Goal: Information Seeking & Learning: Get advice/opinions

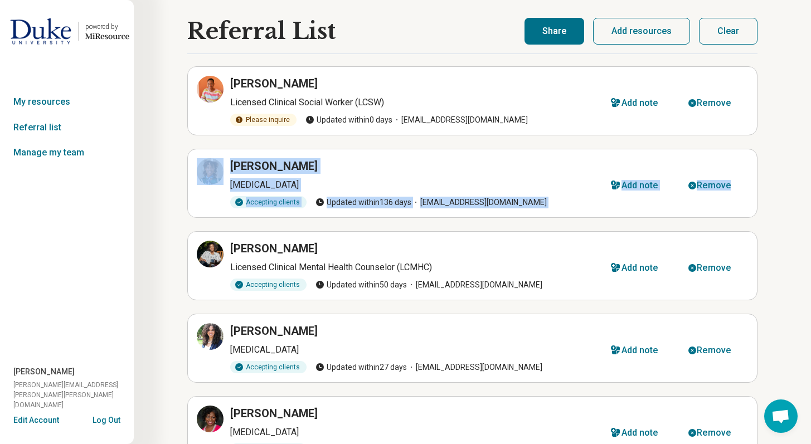
drag, startPoint x: 819, startPoint y: 184, endPoint x: 809, endPoint y: 114, distance: 70.9
click at [804, 115] on html "powered by Miresource logo My resources Referral list Manage my team [PERSON_NA…" at bounding box center [405, 258] width 811 height 517
click at [571, 38] on button "Share" at bounding box center [555, 31] width 60 height 27
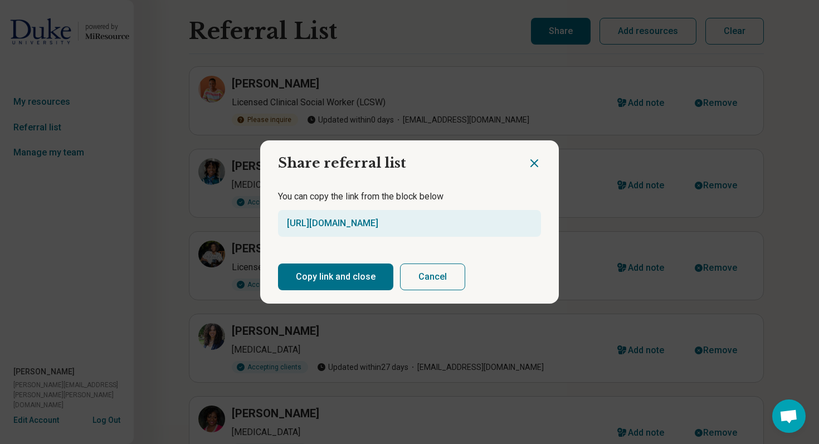
click at [357, 287] on button "Copy link and close" at bounding box center [335, 277] width 115 height 27
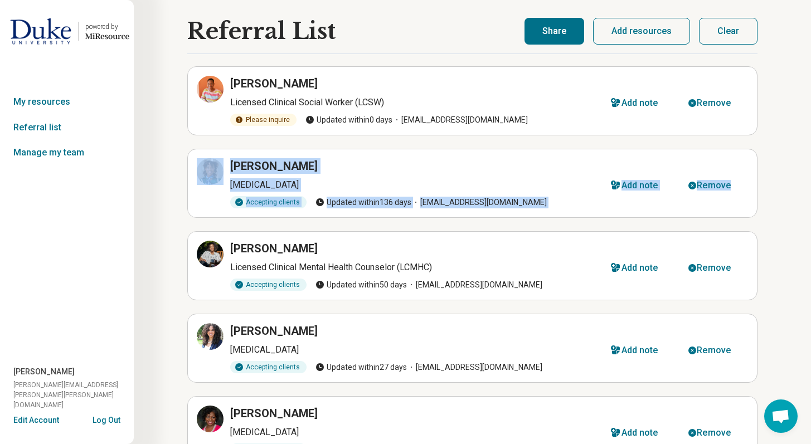
click at [727, 34] on button "Clear" at bounding box center [728, 31] width 59 height 27
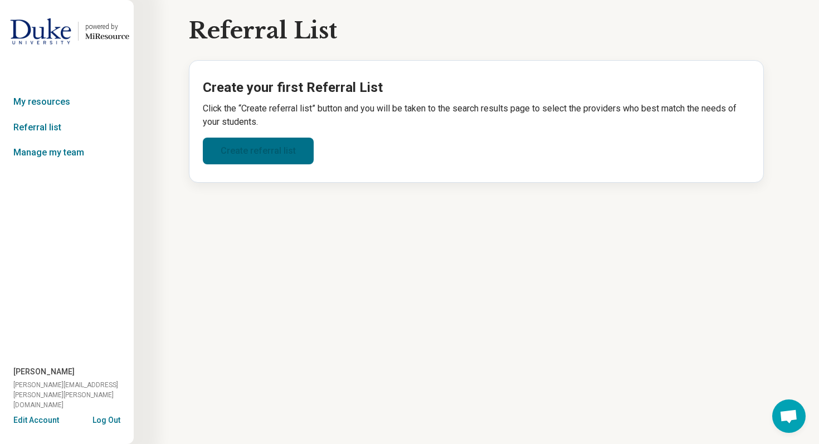
click at [271, 150] on link "Create referral list" at bounding box center [258, 151] width 111 height 27
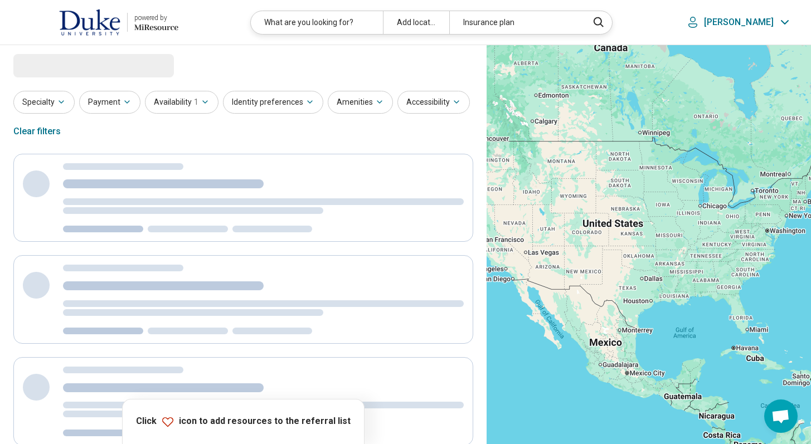
select select "***"
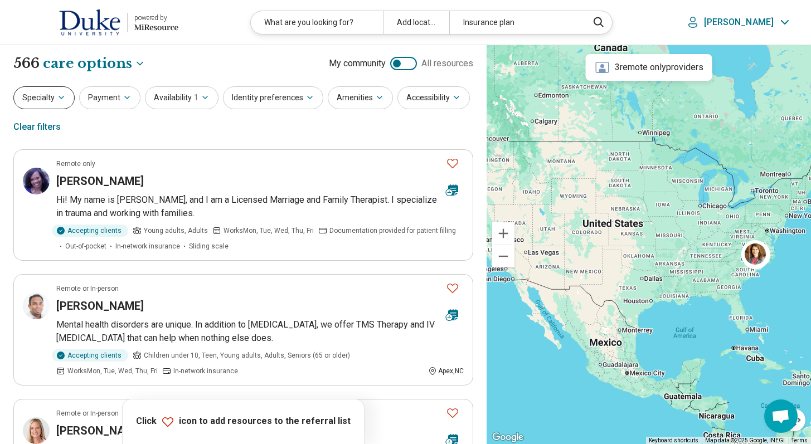
click at [51, 108] on button "Specialty" at bounding box center [43, 97] width 61 height 23
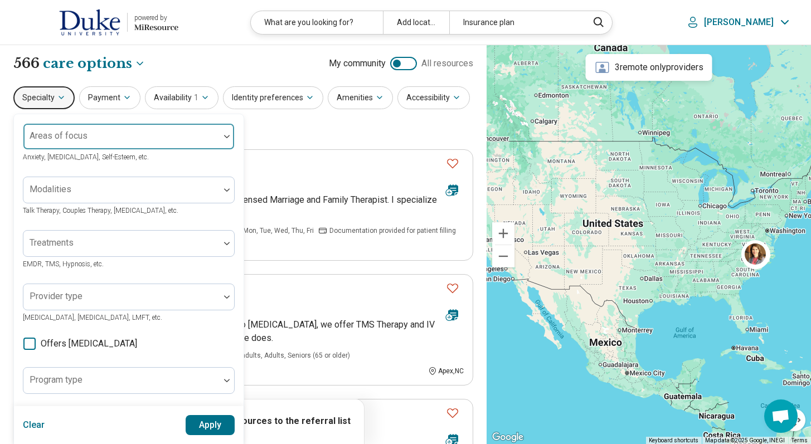
click at [62, 138] on div "Areas of focus" at bounding box center [129, 136] width 212 height 27
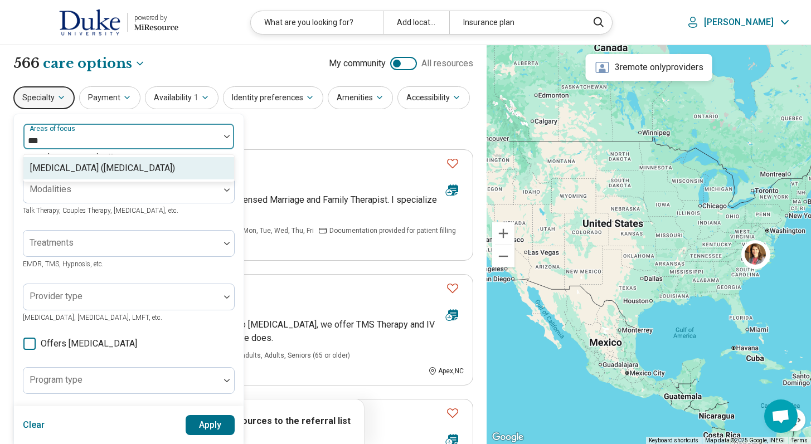
type input "****"
click at [66, 160] on div "[MEDICAL_DATA] ([MEDICAL_DATA])" at bounding box center [128, 168] width 211 height 22
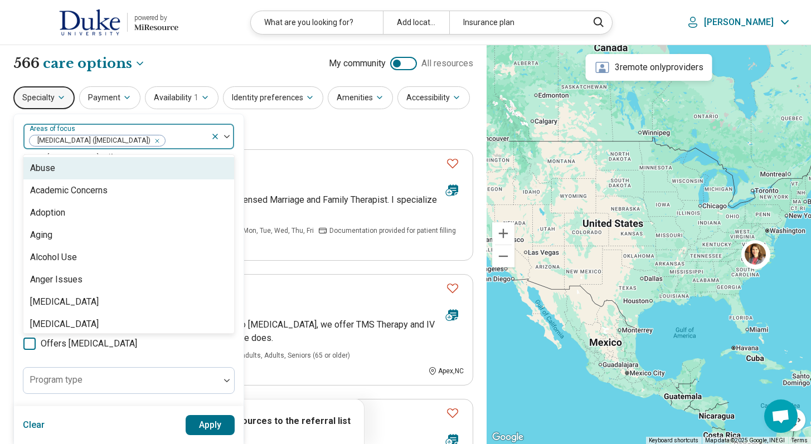
drag, startPoint x: 66, startPoint y: 170, endPoint x: 85, endPoint y: 146, distance: 30.6
click at [85, 146] on div "option [MEDICAL_DATA] ([MEDICAL_DATA]), selected. Abuse, 1 of 99. 99 results av…" at bounding box center [129, 136] width 212 height 27
click at [93, 117] on div "option [MEDICAL_DATA] ([MEDICAL_DATA]), selected. Abuse, 1 of 99. 99 results av…" at bounding box center [129, 341] width 230 height 454
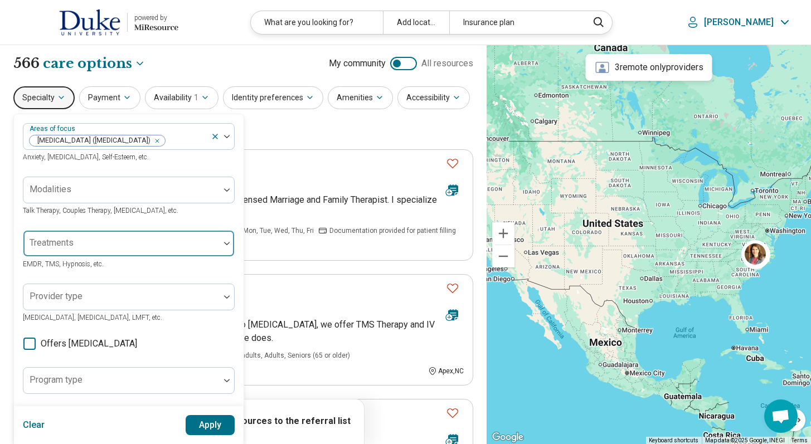
click at [77, 244] on div at bounding box center [121, 248] width 187 height 16
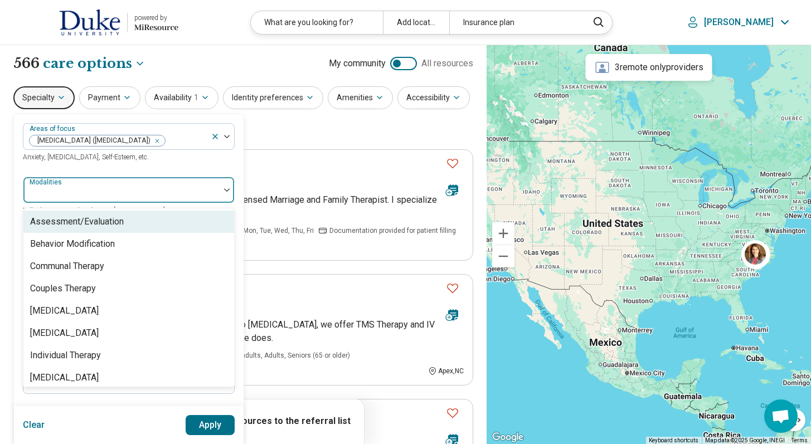
click at [72, 194] on div at bounding box center [121, 195] width 187 height 16
click at [76, 220] on div "Assessment/Evaluation" at bounding box center [77, 221] width 94 height 13
click at [153, 168] on div "Areas of focus [MEDICAL_DATA] ([MEDICAL_DATA]) Anxiety, [MEDICAL_DATA], Self-Es…" at bounding box center [129, 341] width 212 height 436
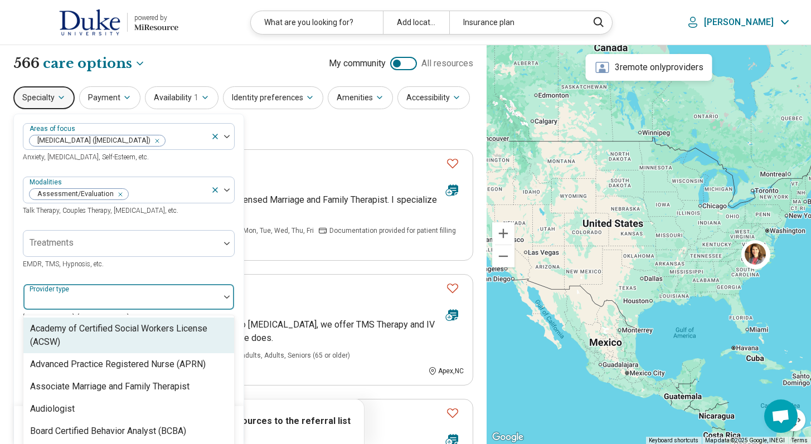
click at [96, 299] on div at bounding box center [121, 302] width 187 height 16
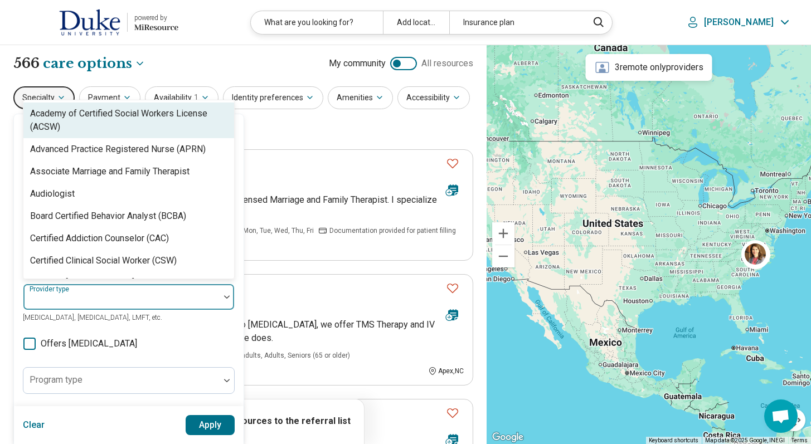
scroll to position [54, 0]
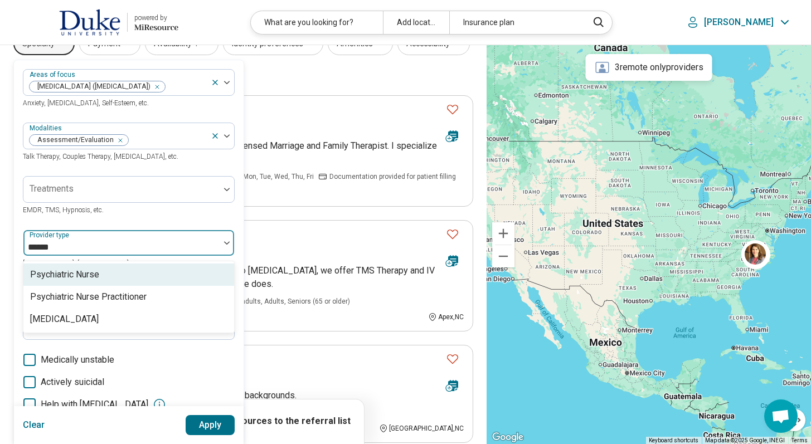
type input "*******"
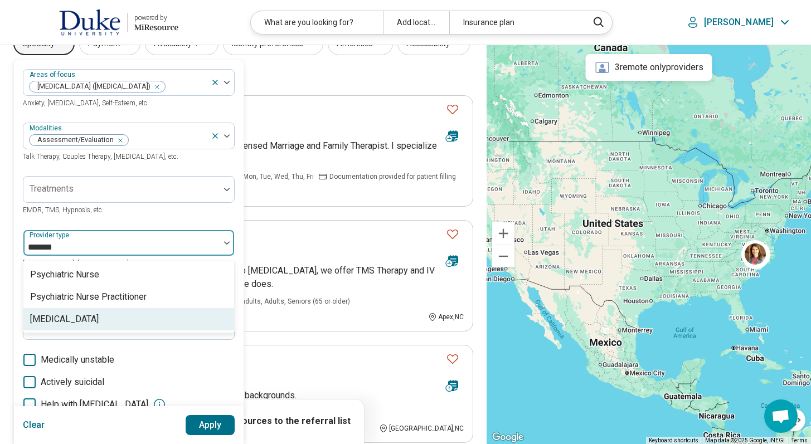
click at [75, 315] on div "[MEDICAL_DATA]" at bounding box center [64, 319] width 69 height 13
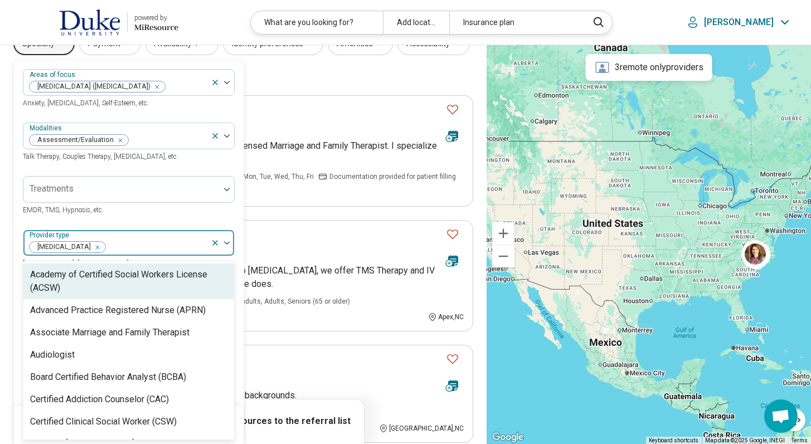
click at [139, 246] on div at bounding box center [156, 248] width 100 height 16
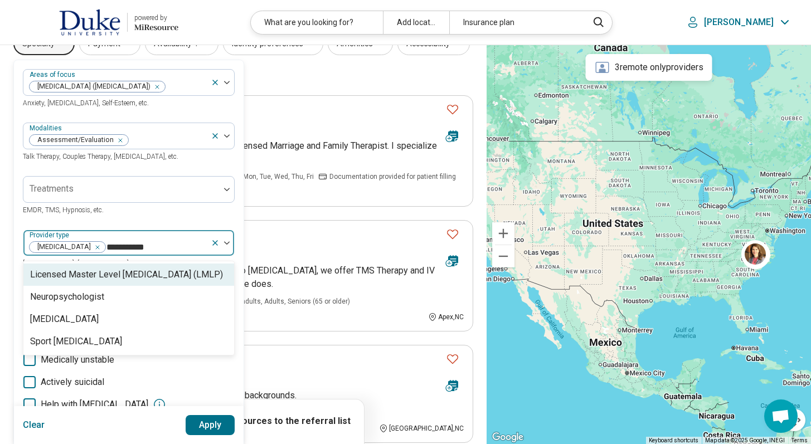
type input "**********"
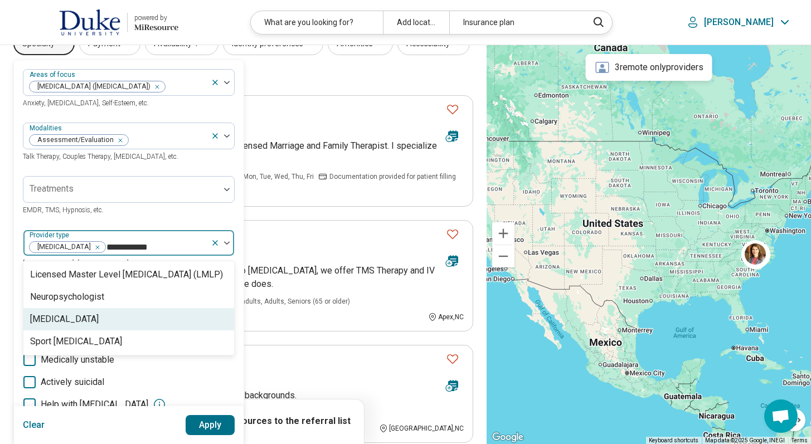
click at [89, 312] on div "[MEDICAL_DATA]" at bounding box center [128, 319] width 211 height 22
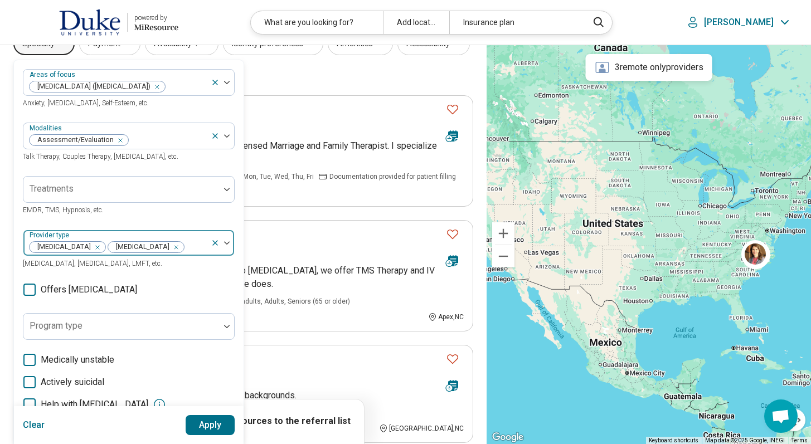
click at [185, 241] on div at bounding box center [195, 248] width 21 height 16
click at [220, 423] on button "Apply" at bounding box center [211, 425] width 50 height 20
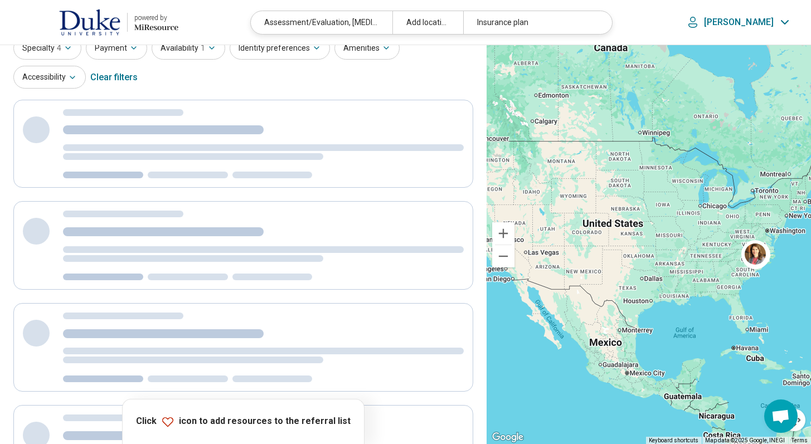
scroll to position [7, 0]
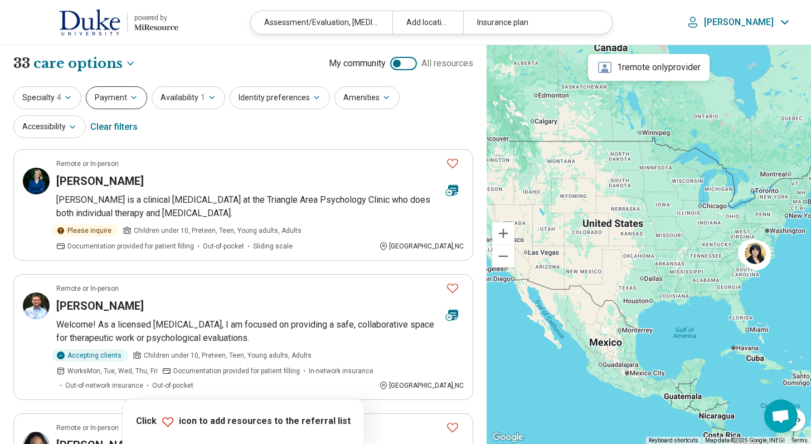
click at [132, 98] on icon "button" at bounding box center [134, 97] width 4 height 2
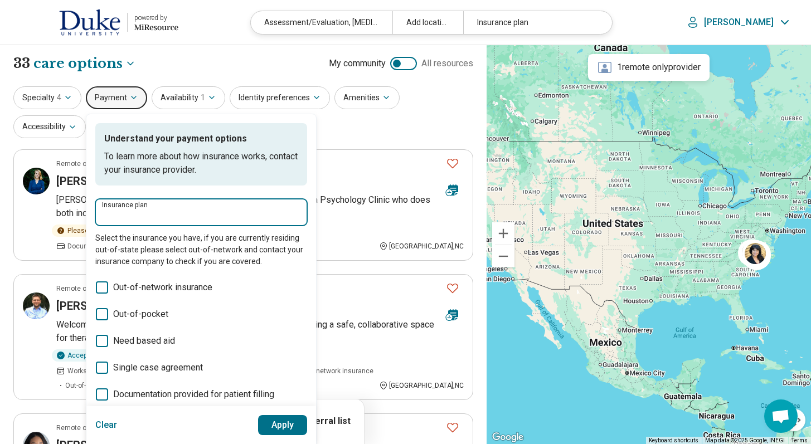
click at [145, 212] on input "Insurance plan" at bounding box center [201, 215] width 198 height 13
click at [117, 243] on div "DSHIP" at bounding box center [119, 246] width 49 height 22
type input "*****"
click at [289, 428] on button "Apply" at bounding box center [283, 425] width 50 height 20
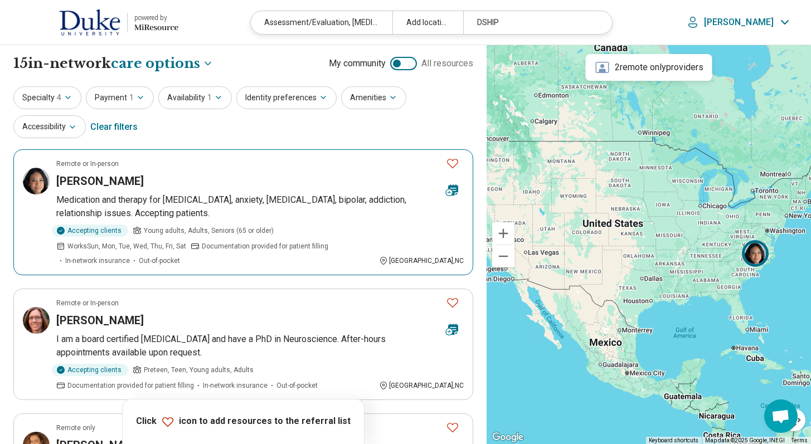
click at [449, 161] on icon "Favorite" at bounding box center [452, 163] width 13 height 13
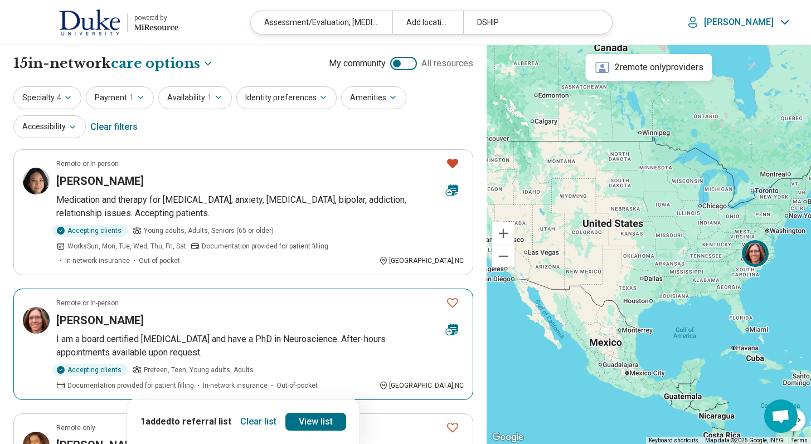
click at [454, 296] on icon "Favorite" at bounding box center [452, 302] width 13 height 13
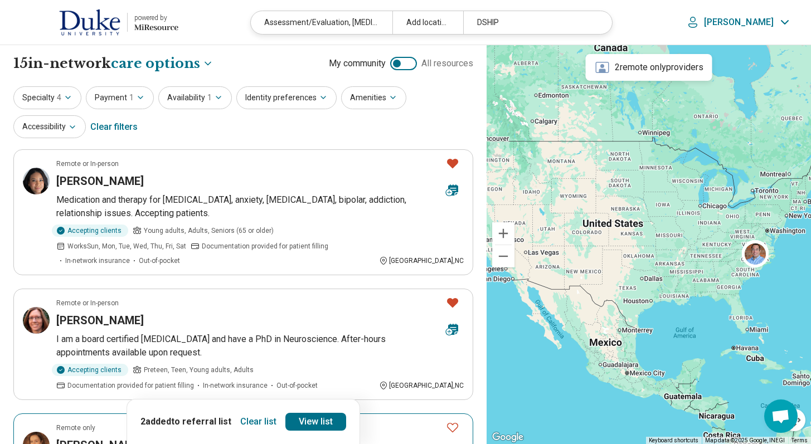
click at [454, 421] on icon "Favorite" at bounding box center [452, 427] width 13 height 13
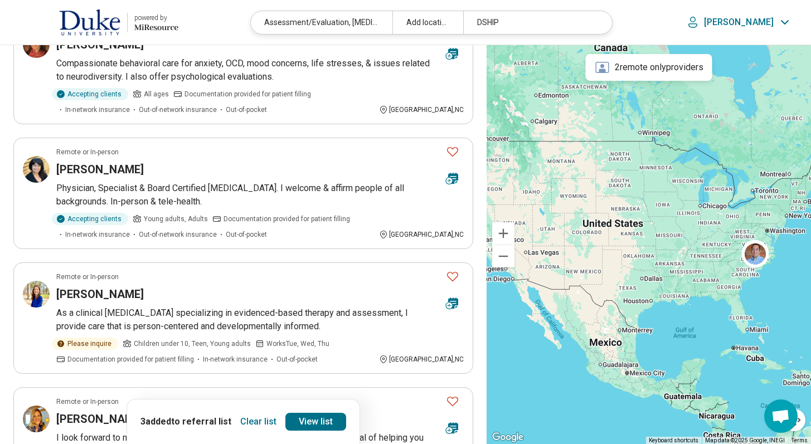
scroll to position [424, 0]
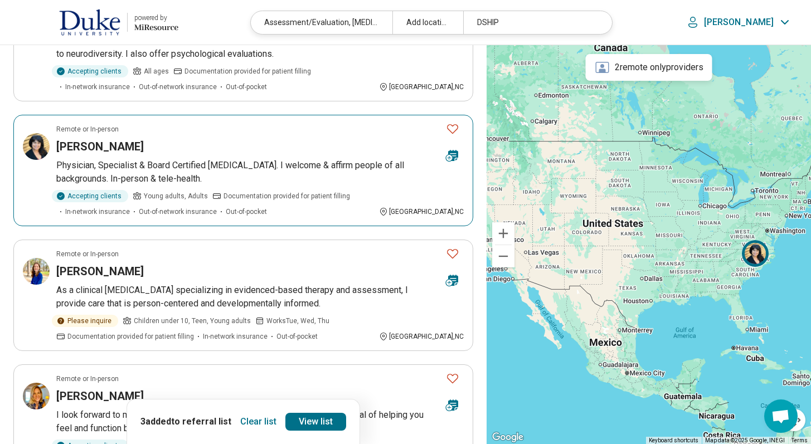
click at [458, 122] on icon "Favorite" at bounding box center [452, 128] width 13 height 13
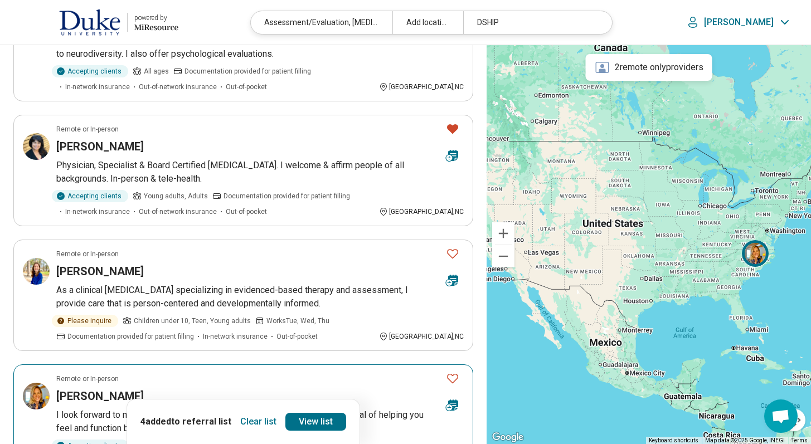
click at [455, 372] on icon "Favorite" at bounding box center [452, 378] width 13 height 13
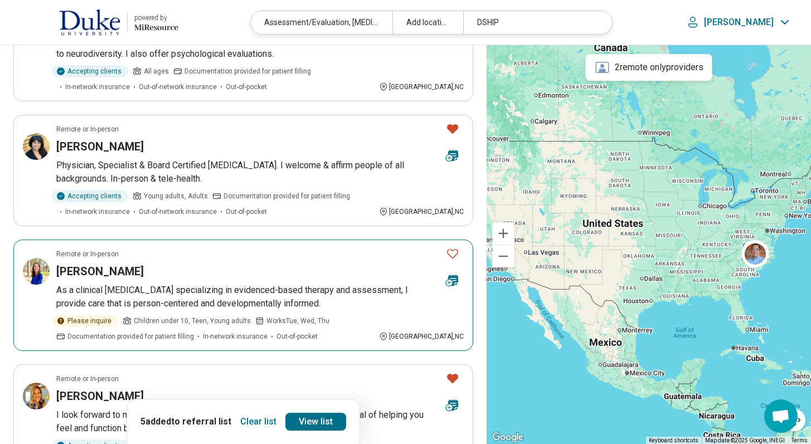
click at [453, 247] on icon "Favorite" at bounding box center [452, 253] width 13 height 13
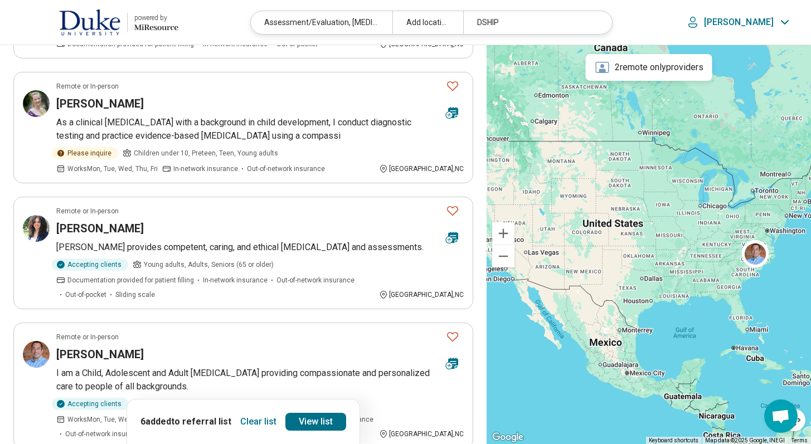
scroll to position [843, 0]
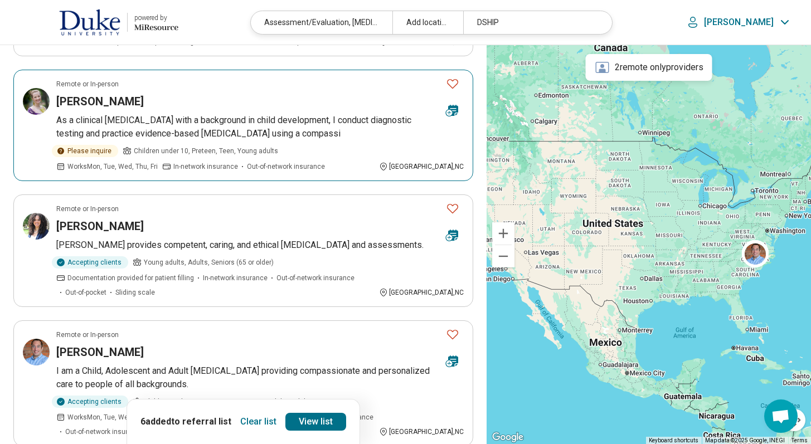
click at [455, 79] on icon "Favorite" at bounding box center [452, 83] width 11 height 9
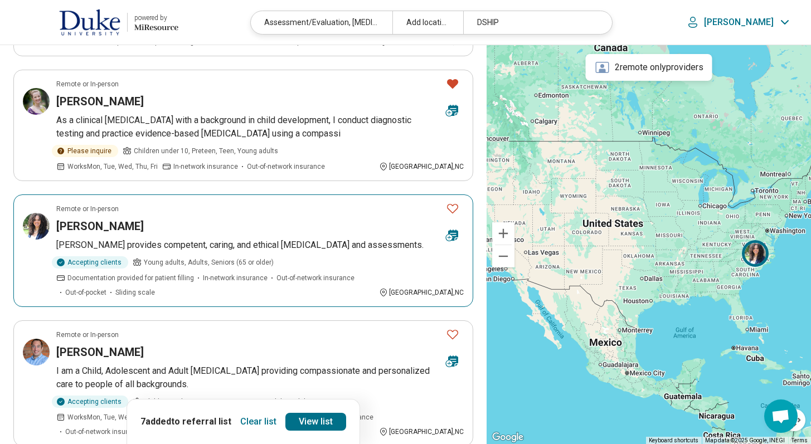
click at [453, 202] on icon "Favorite" at bounding box center [452, 208] width 13 height 13
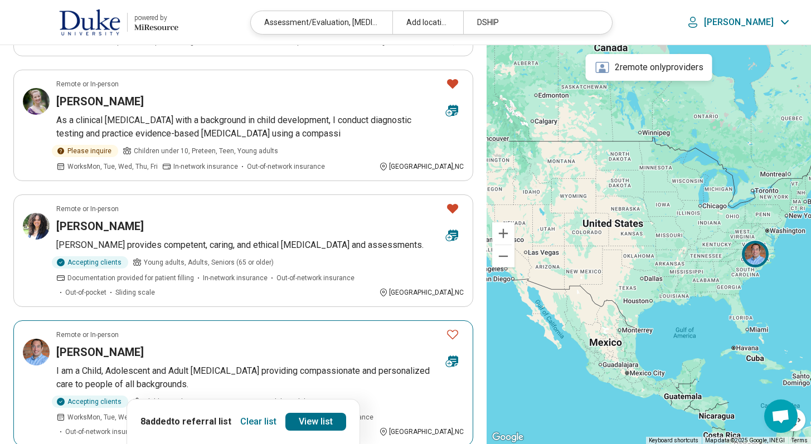
click at [454, 328] on icon "Favorite" at bounding box center [452, 334] width 13 height 13
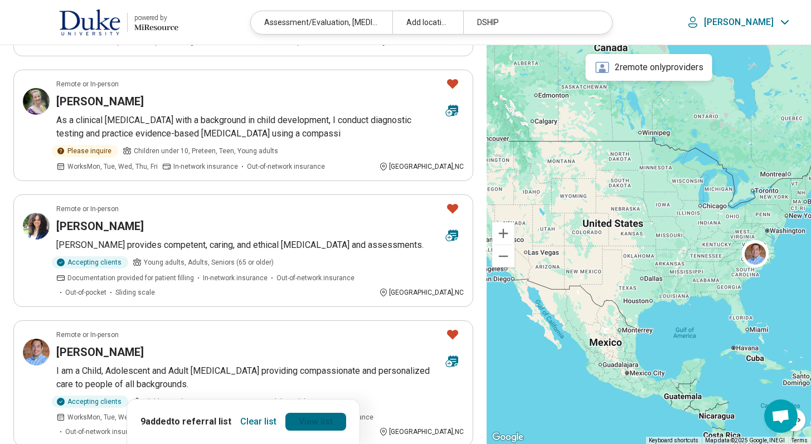
click at [325, 423] on link "View list" at bounding box center [315, 422] width 61 height 18
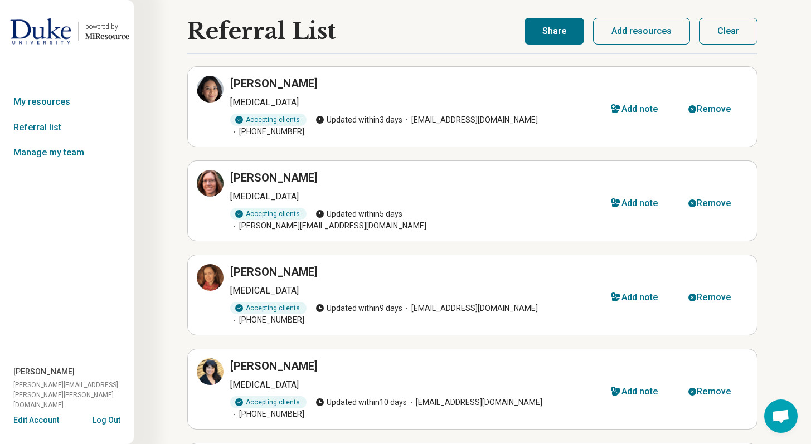
click at [570, 22] on button "Share" at bounding box center [555, 31] width 60 height 27
click at [568, 32] on button "Share" at bounding box center [555, 31] width 60 height 27
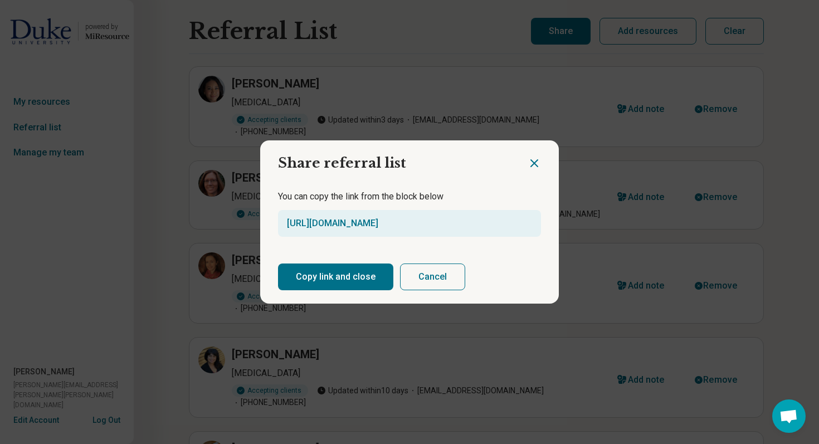
click at [350, 275] on button "Copy link and close" at bounding box center [335, 277] width 115 height 27
